Goal: Task Accomplishment & Management: Manage account settings

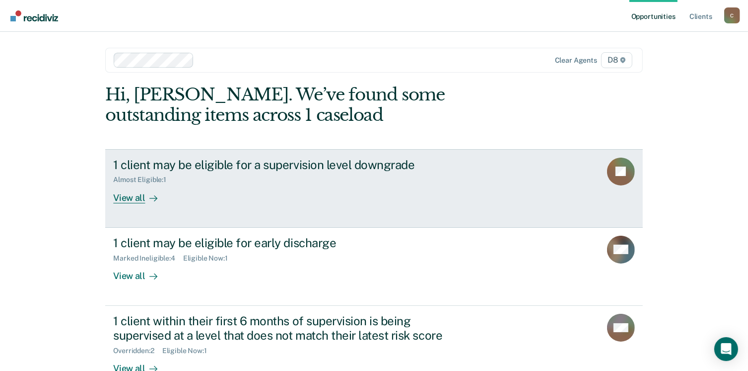
click at [124, 196] on div "View all" at bounding box center [141, 193] width 56 height 19
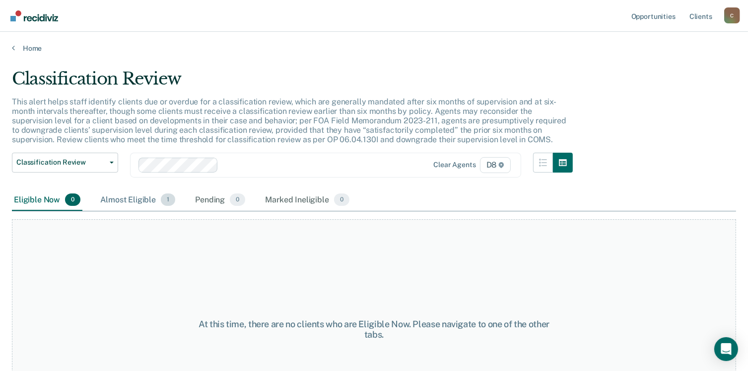
click at [140, 199] on div "Almost Eligible 1" at bounding box center [137, 200] width 79 height 22
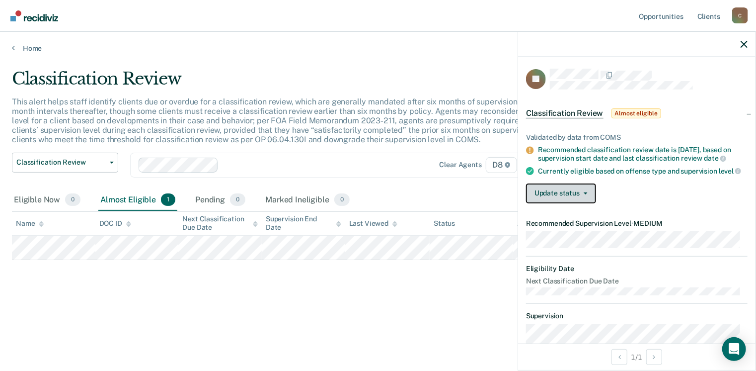
click at [587, 201] on button "Update status" at bounding box center [561, 193] width 70 height 20
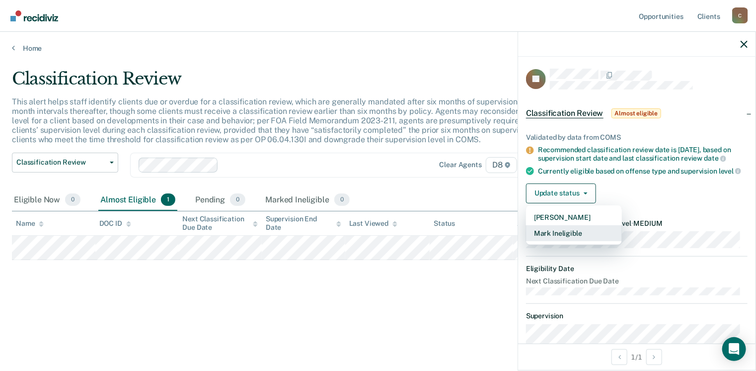
click at [564, 241] on button "Mark Ineligible" at bounding box center [574, 233] width 96 height 16
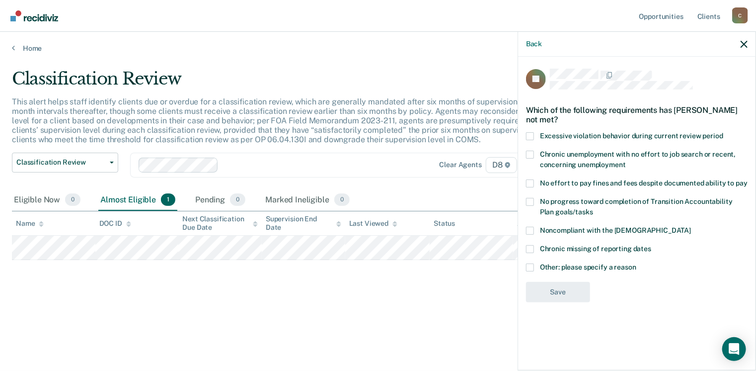
click at [531, 226] on span at bounding box center [530, 230] width 8 height 8
click at [691, 226] on input "Noncompliant with the [DEMOGRAPHIC_DATA]" at bounding box center [691, 226] width 0 height 0
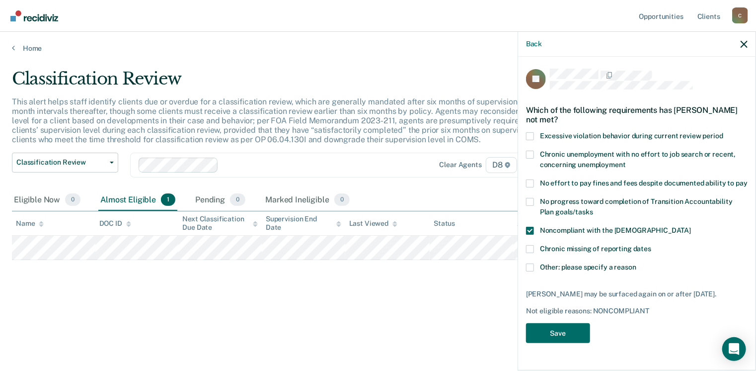
click at [530, 264] on span at bounding box center [530, 267] width 8 height 8
click at [636, 263] on input "Other: please specify a reason" at bounding box center [636, 263] width 0 height 0
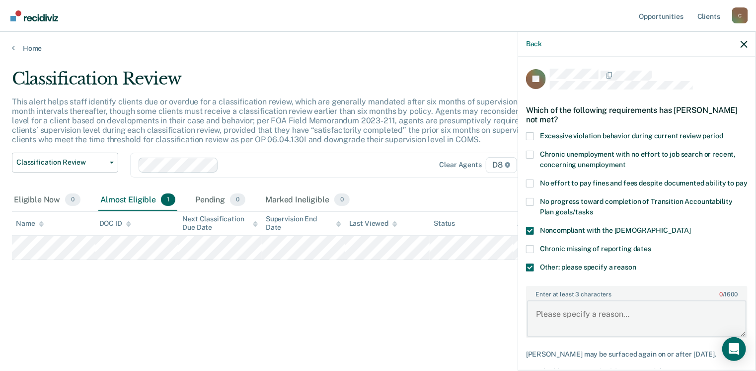
click at [576, 327] on textarea "Enter at least 3 characters 0 / 1600" at bounding box center [637, 318] width 220 height 37
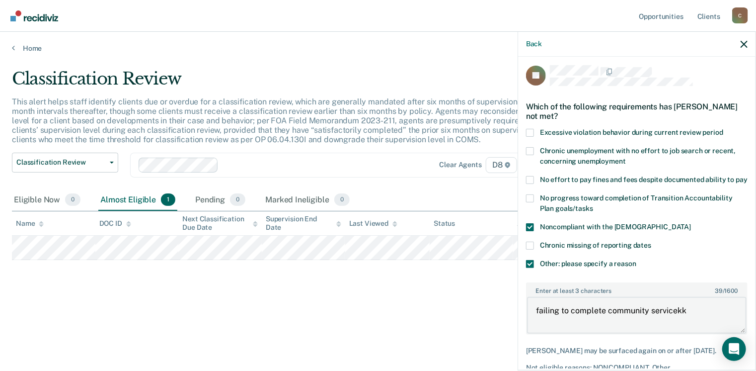
scroll to position [4, 0]
type textarea "failing to complete community service. SSSPP case."
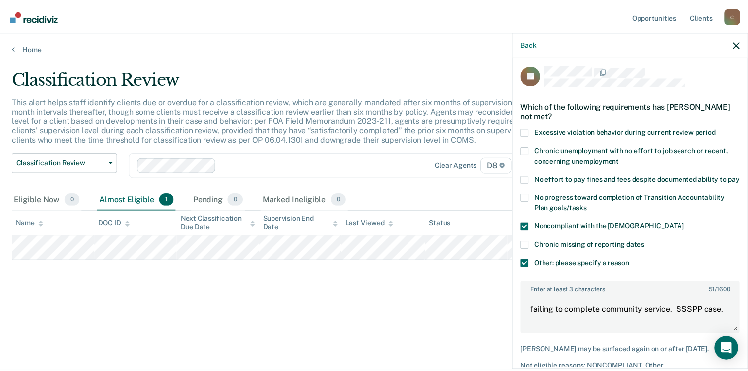
scroll to position [61, 0]
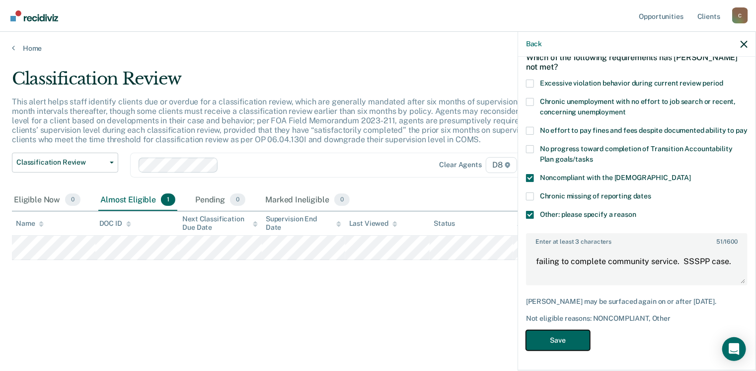
click at [557, 339] on button "Save" at bounding box center [558, 340] width 64 height 20
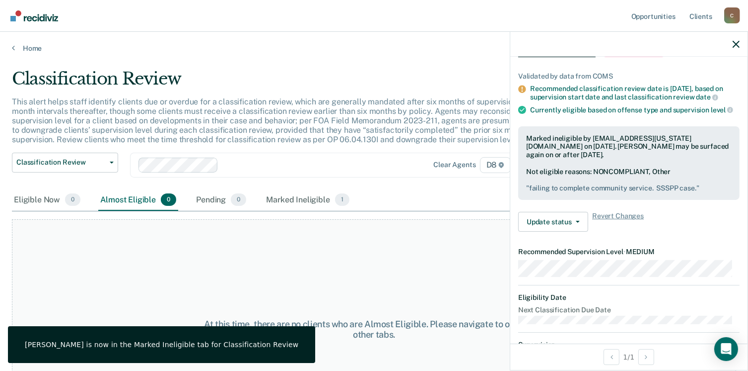
scroll to position [67, 0]
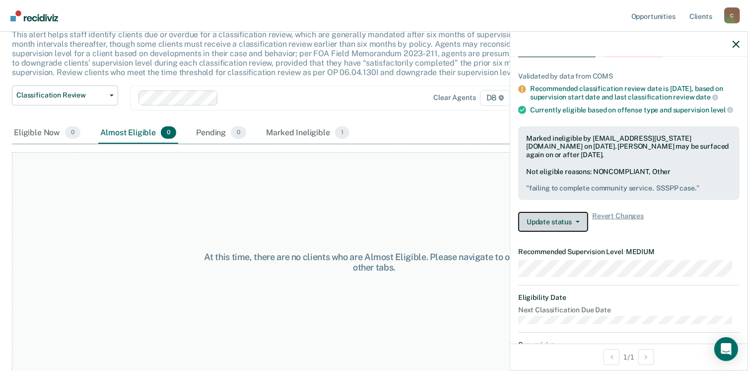
click at [582, 226] on button "Update status" at bounding box center [554, 222] width 70 height 20
click at [629, 219] on span "Revert Changes" at bounding box center [619, 222] width 52 height 20
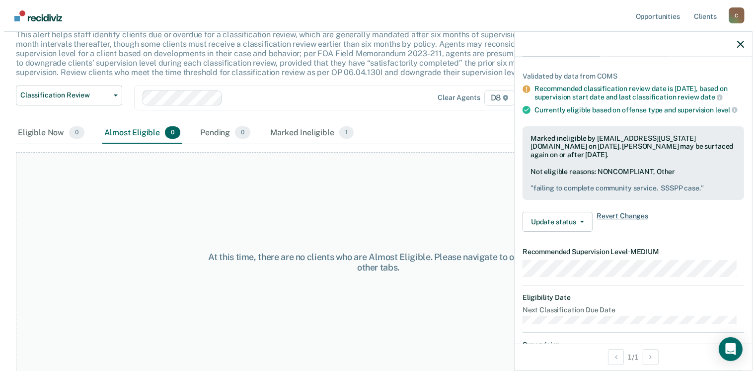
scroll to position [0, 0]
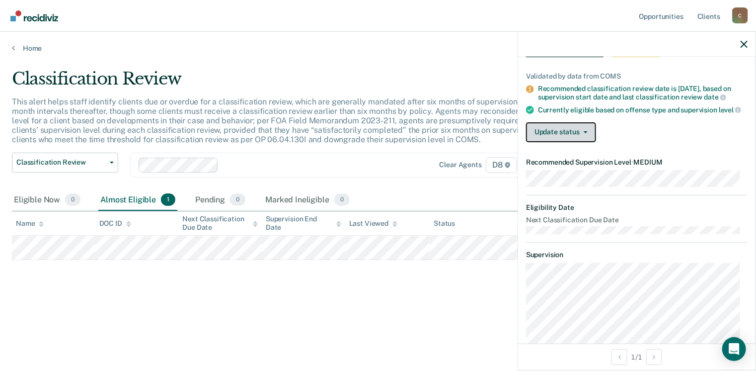
click at [570, 138] on button "Update status" at bounding box center [561, 132] width 70 height 20
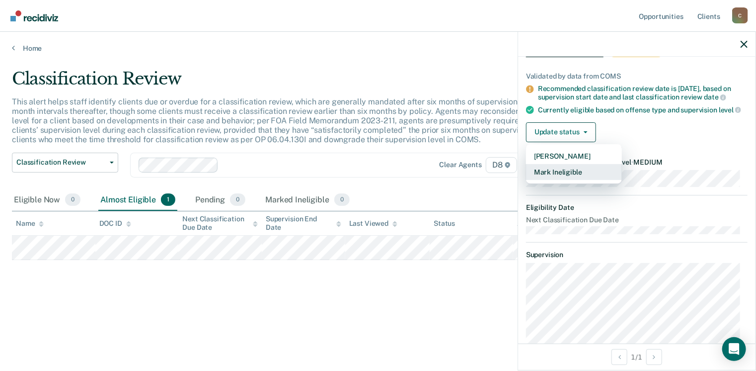
click at [581, 180] on button "Mark Ineligible" at bounding box center [574, 172] width 96 height 16
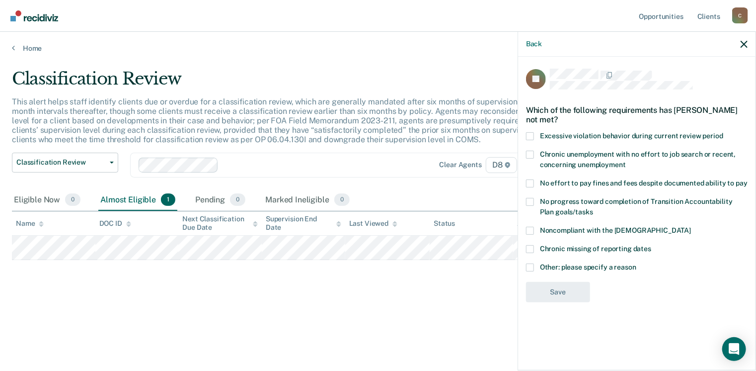
click at [743, 48] on div "Back" at bounding box center [636, 44] width 237 height 25
click at [743, 47] on icon "button" at bounding box center [744, 44] width 7 height 7
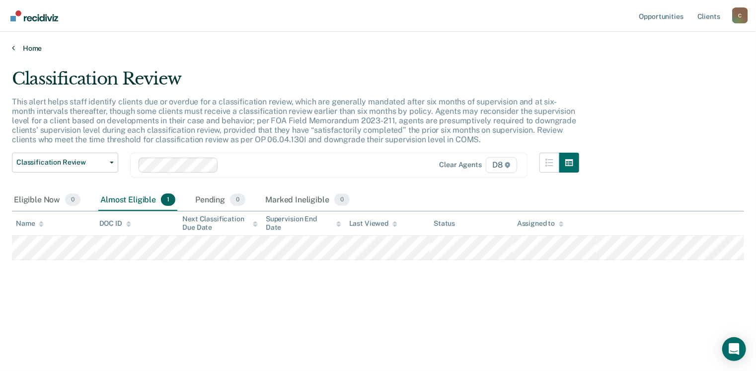
click at [13, 49] on icon at bounding box center [13, 48] width 3 height 8
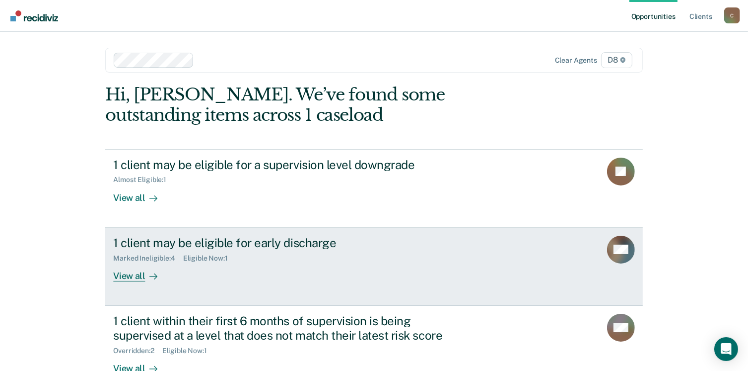
click at [126, 277] on div "View all" at bounding box center [141, 271] width 56 height 19
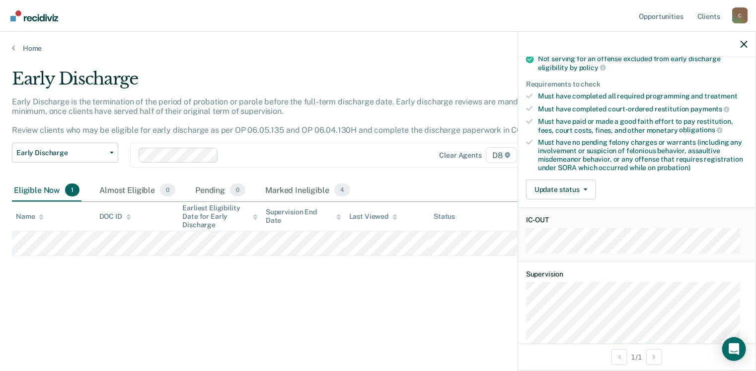
scroll to position [103, 0]
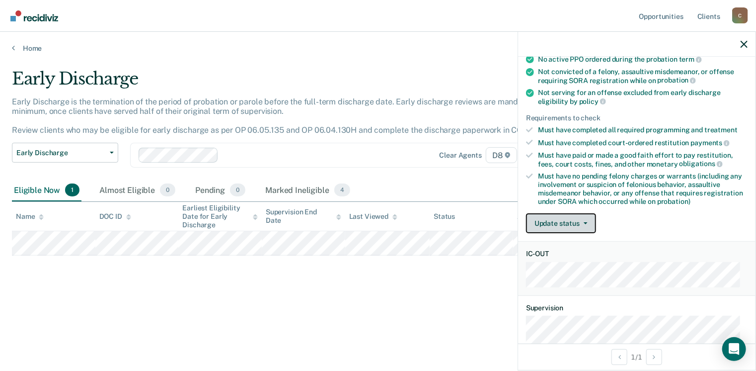
click at [555, 221] on button "Update status" at bounding box center [561, 223] width 70 height 20
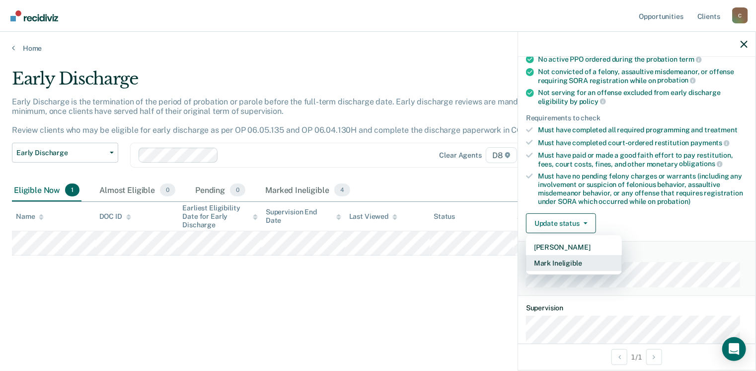
click at [560, 259] on button "Mark Ineligible" at bounding box center [574, 263] width 96 height 16
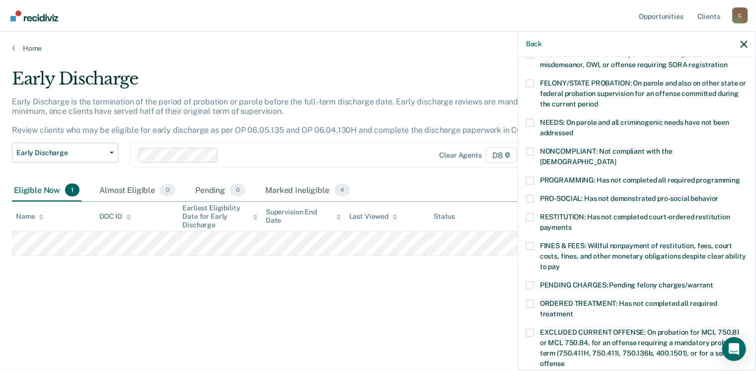
scroll to position [119, 0]
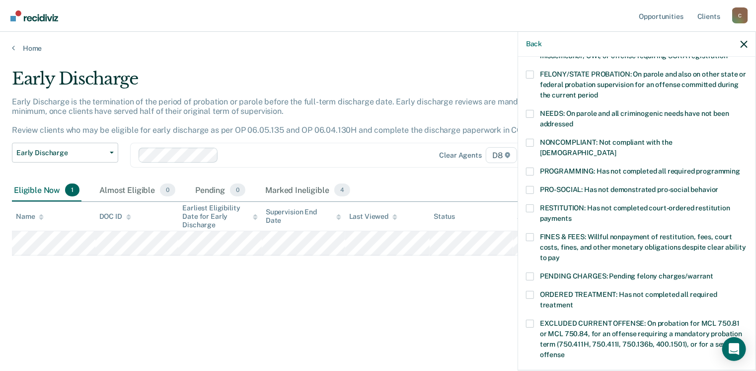
drag, startPoint x: 753, startPoint y: 364, endPoint x: 458, endPoint y: 325, distance: 297.0
click at [458, 325] on div "Early Discharge Early Discharge is the termination of the period of probation o…" at bounding box center [378, 198] width 732 height 259
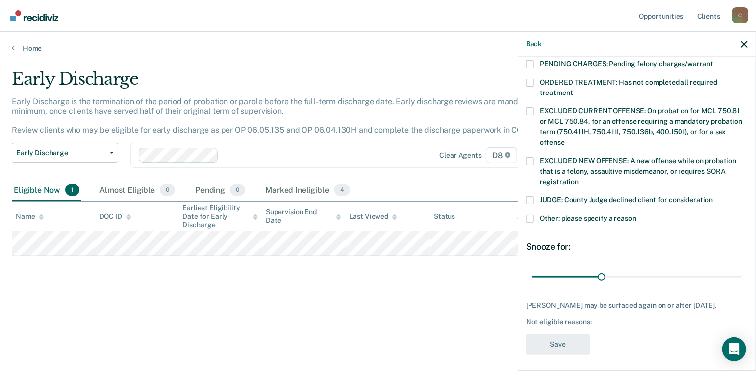
scroll to position [332, 0]
click at [525, 186] on div "DW Which of the following requirements has [PERSON_NAME] not met? [MEDICAL_DATA…" at bounding box center [636, 212] width 237 height 311
click at [532, 196] on span at bounding box center [530, 200] width 8 height 8
click at [713, 196] on input "JUDGE: County Judge declined client for consideration" at bounding box center [713, 196] width 0 height 0
click at [530, 214] on span at bounding box center [530, 218] width 8 height 8
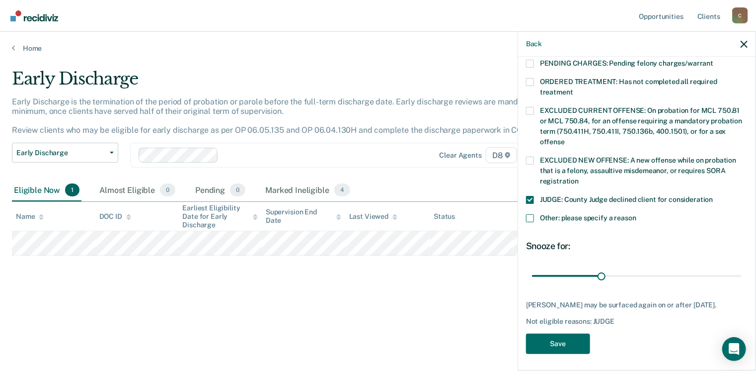
click at [636, 214] on input "Other: please specify a reason" at bounding box center [636, 214] width 0 height 0
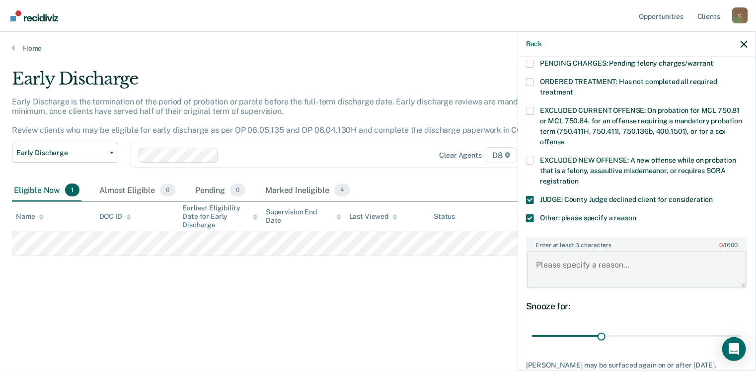
click at [556, 251] on textarea "Enter at least 3 characters 0 / 1600" at bounding box center [637, 269] width 220 height 37
type textarea "Judge will not consider early discharge on violent offense."
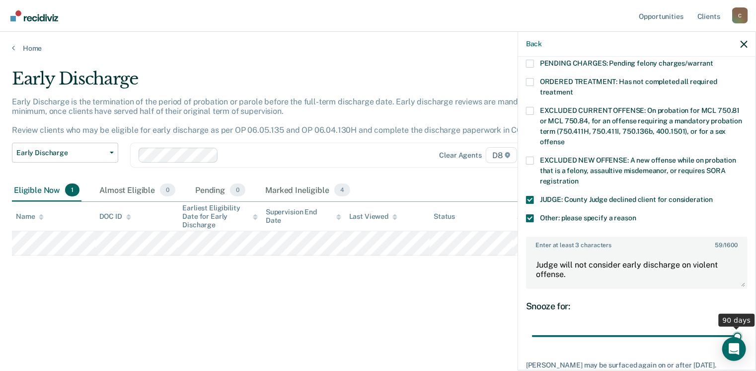
drag, startPoint x: 597, startPoint y: 324, endPoint x: 759, endPoint y: 314, distance: 162.7
type input "90"
click at [742, 327] on input "range" at bounding box center [637, 335] width 210 height 17
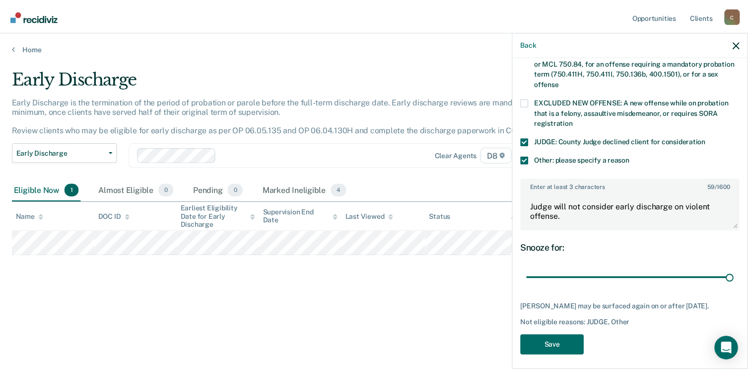
scroll to position [391, 0]
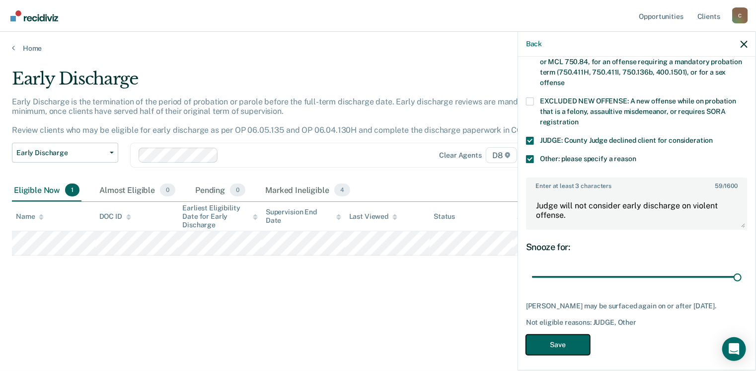
click at [561, 337] on button "Save" at bounding box center [558, 344] width 64 height 20
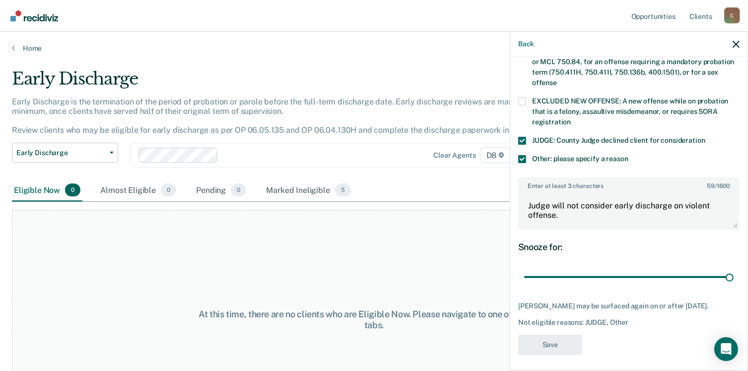
scroll to position [352, 0]
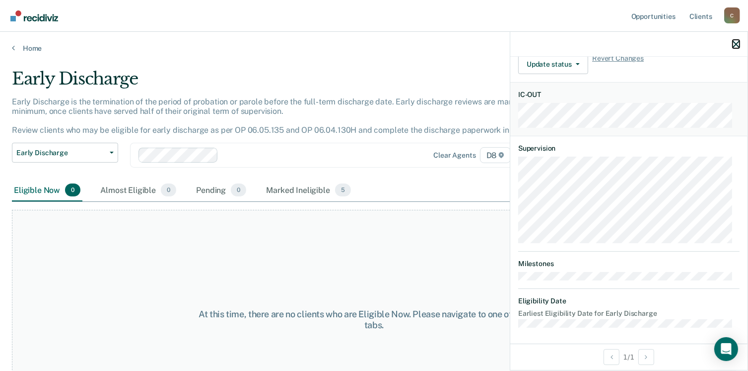
click at [738, 42] on icon "button" at bounding box center [736, 44] width 7 height 7
